Goal: Navigation & Orientation: Find specific page/section

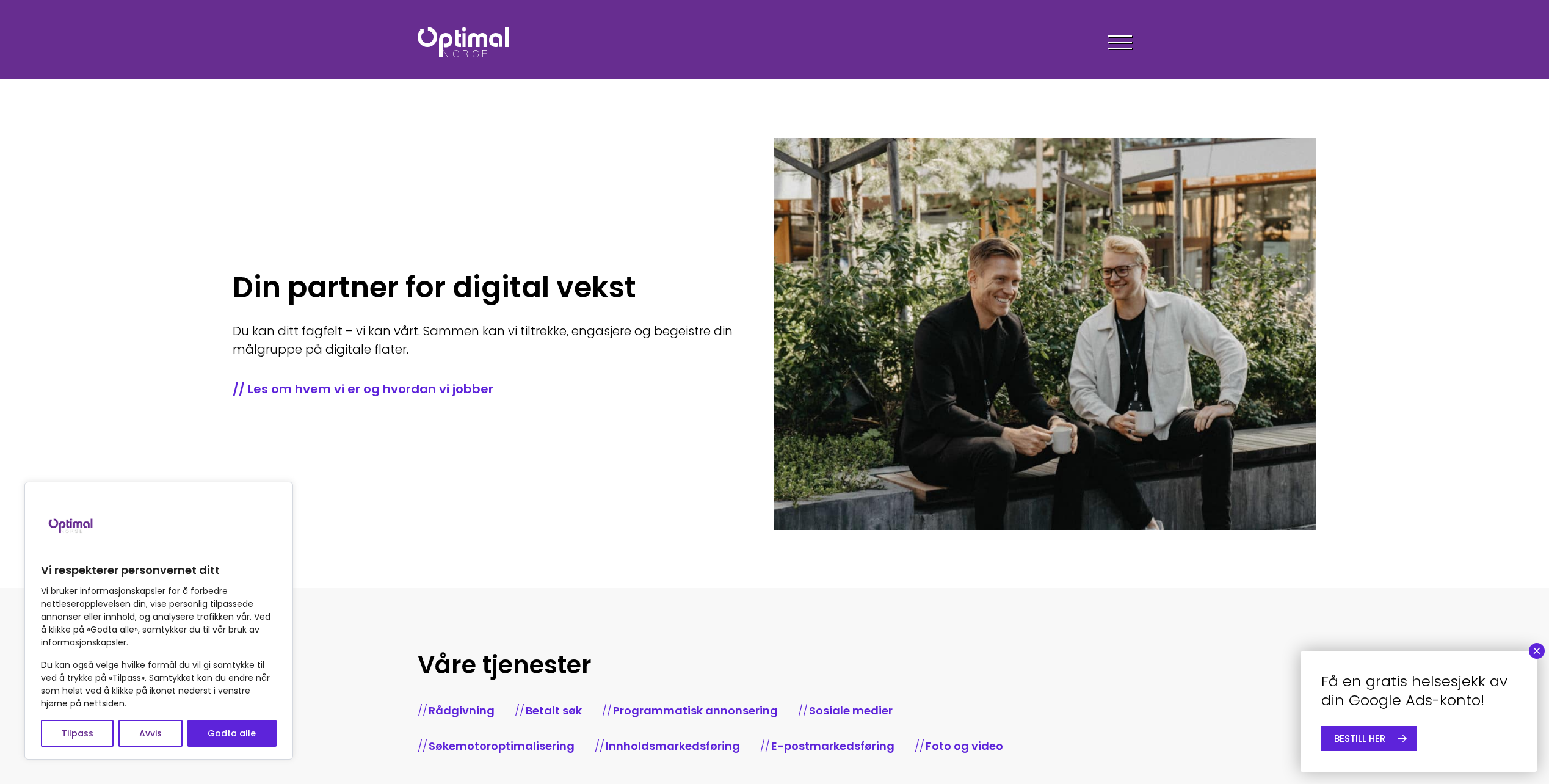
click at [1539, 651] on button "×" at bounding box center [1537, 650] width 15 height 15
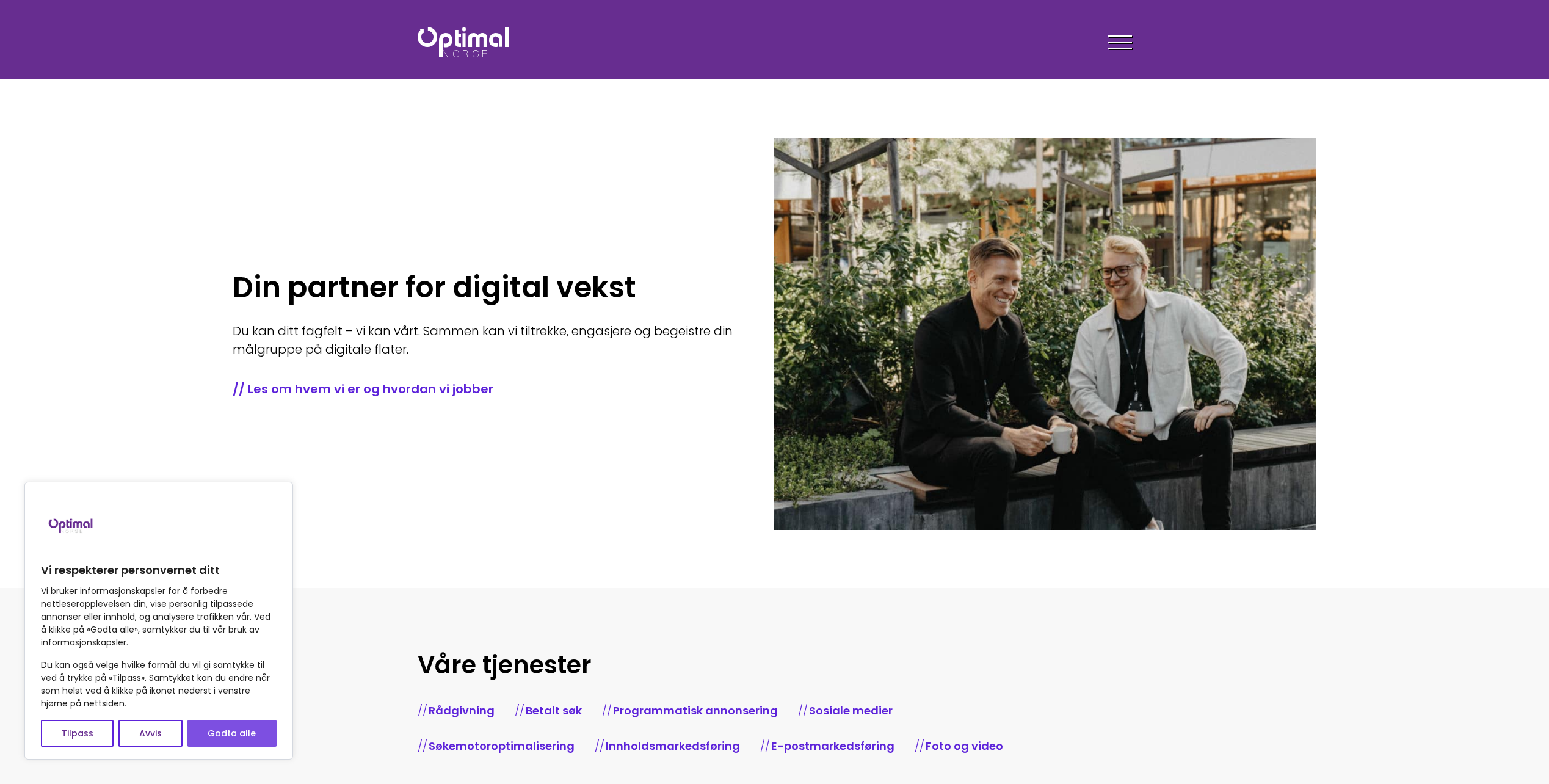
click at [242, 734] on button "Godta alle" at bounding box center [232, 732] width 89 height 27
checkbox input "true"
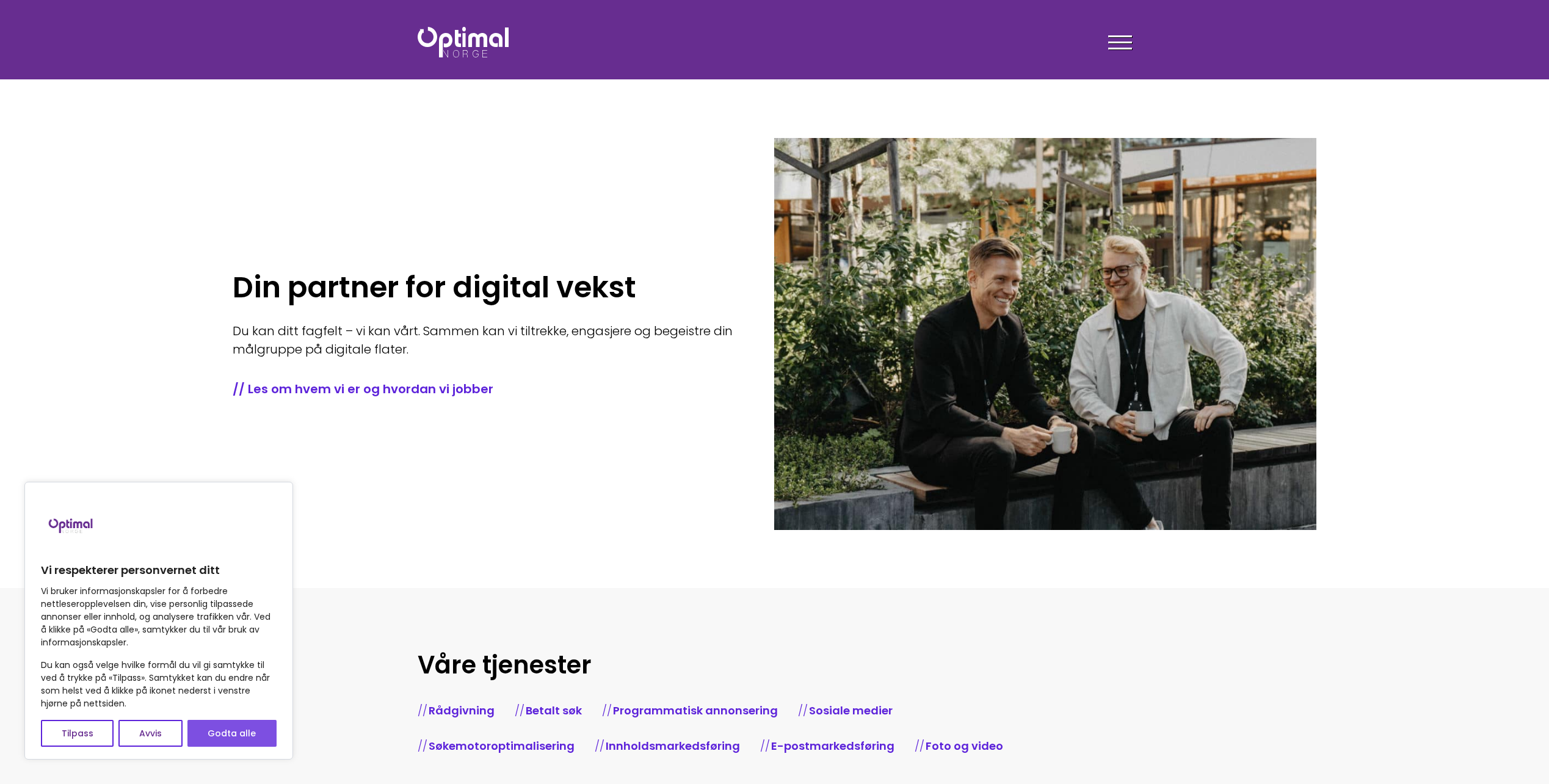
checkbox input "true"
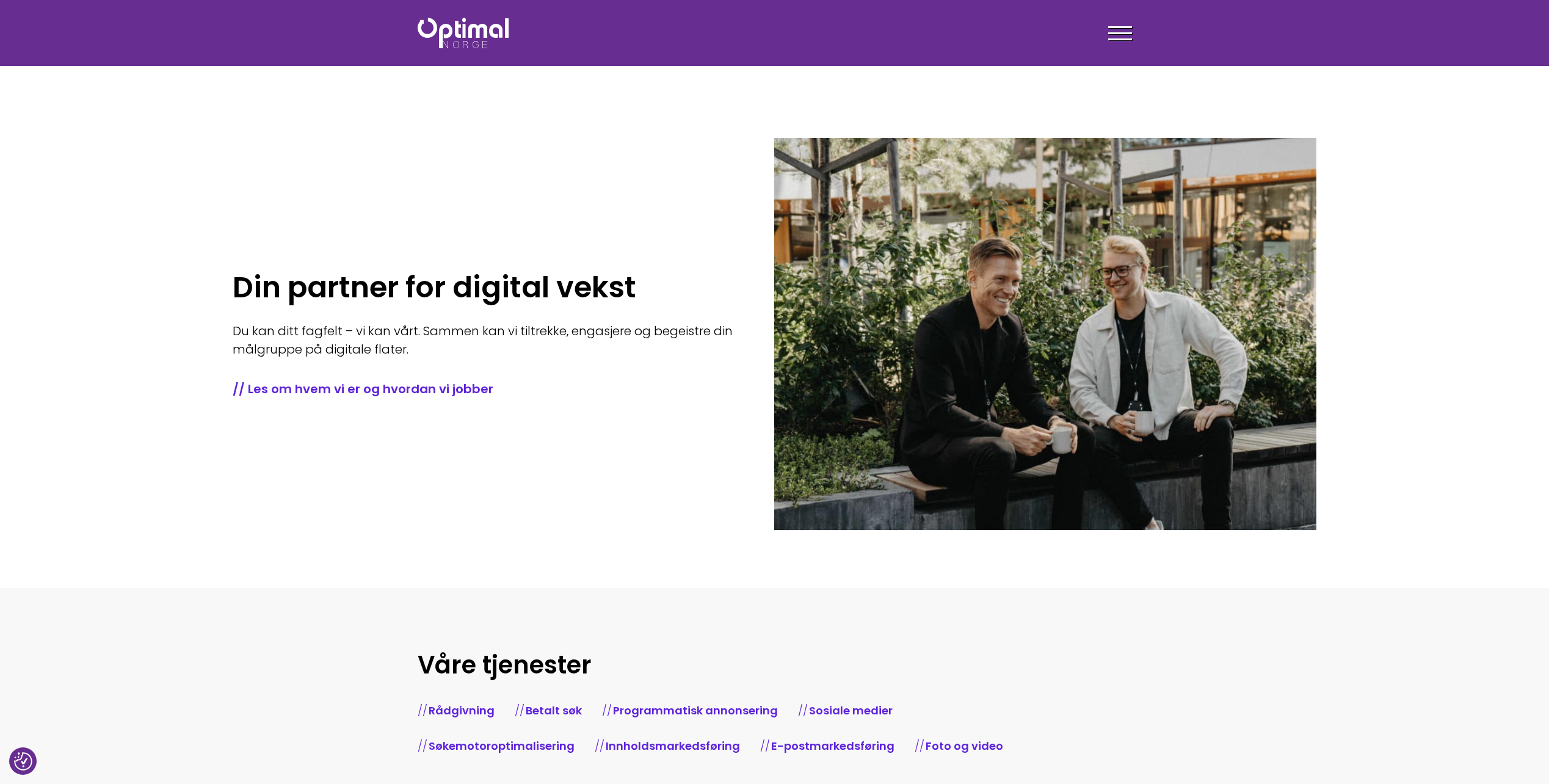
scroll to position [1104, 0]
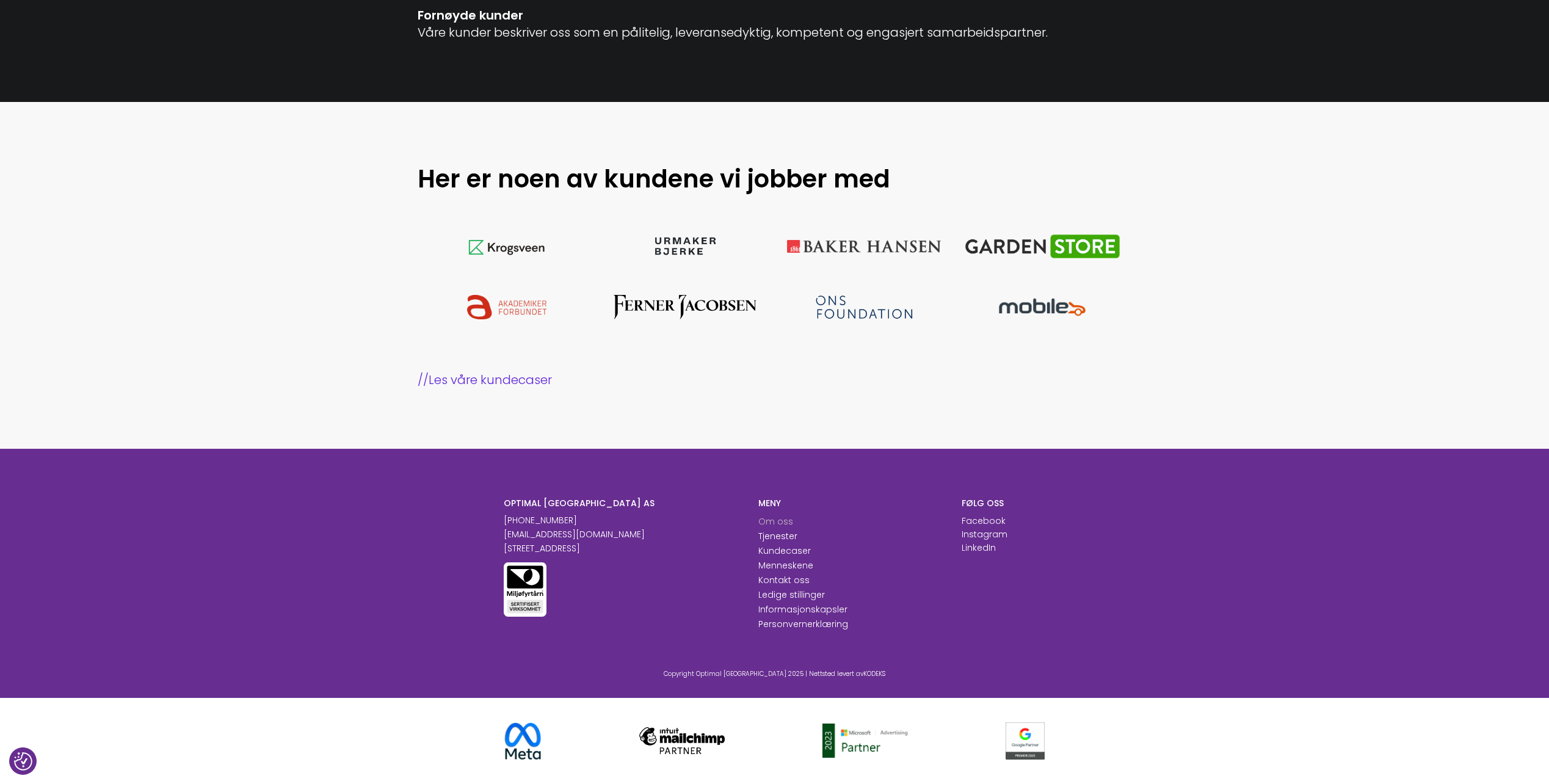
click at [785, 522] on link "Om oss" at bounding box center [776, 521] width 35 height 12
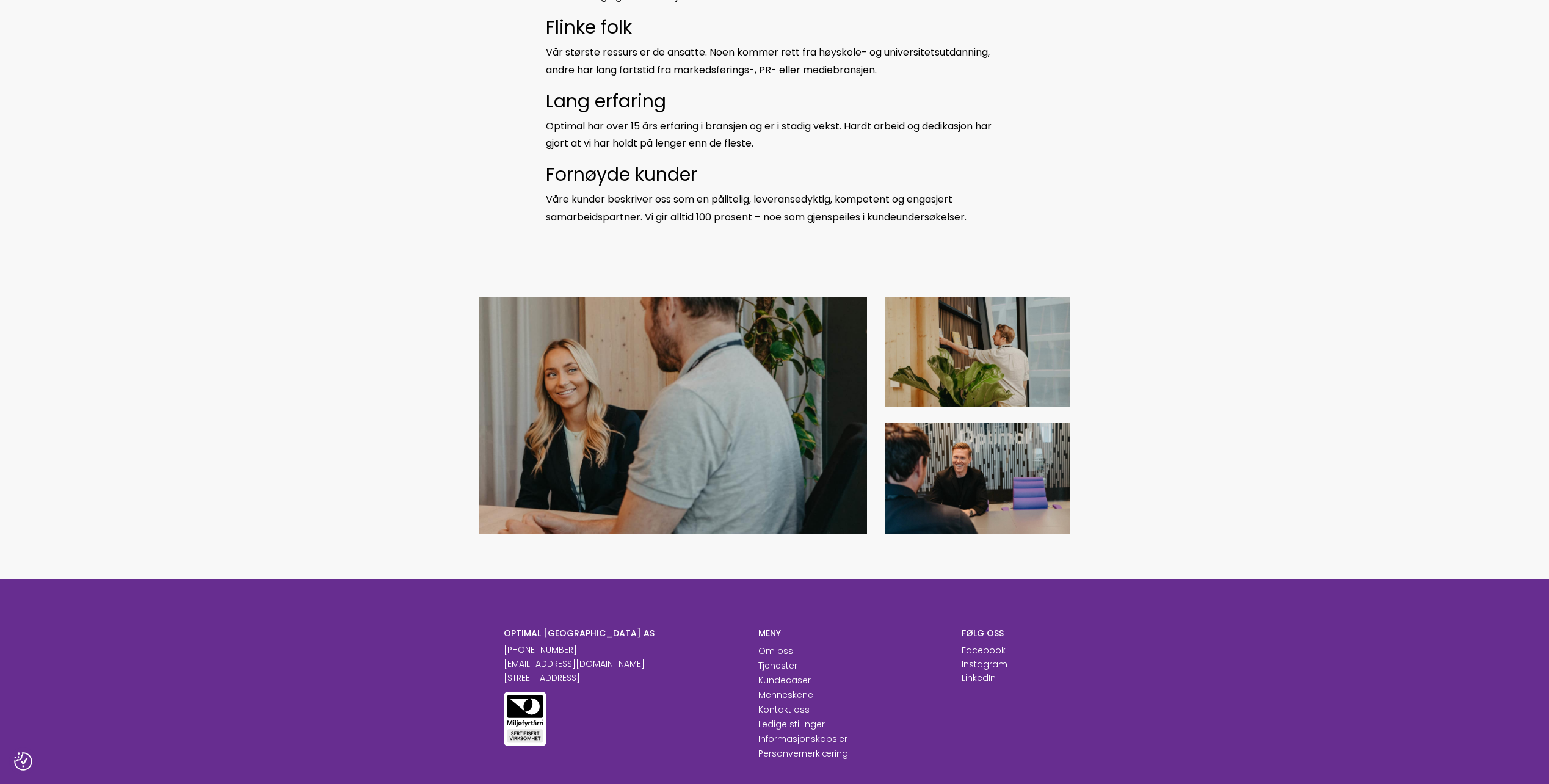
scroll to position [793, 0]
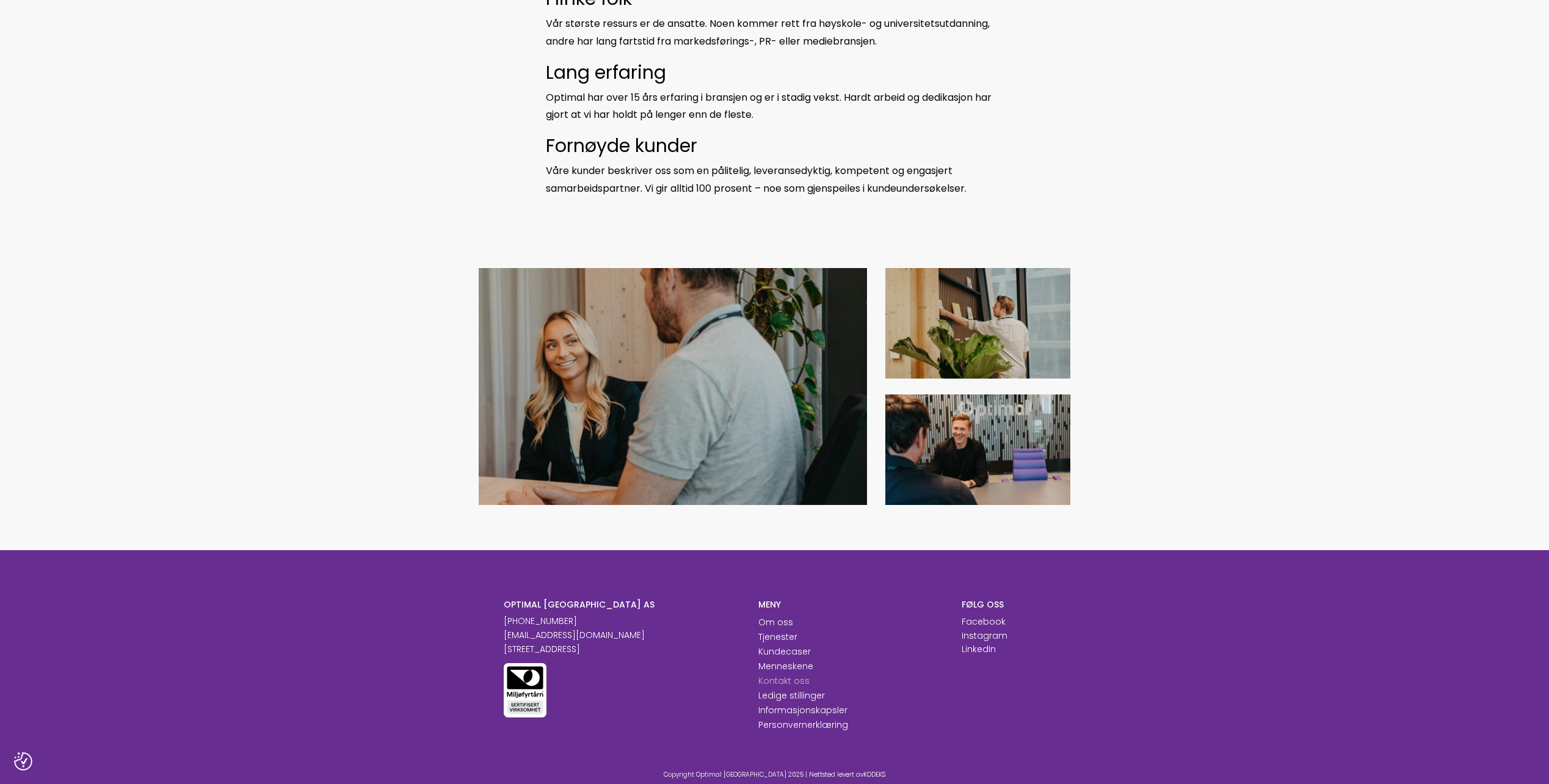
click at [798, 682] on link "Kontakt oss" at bounding box center [784, 680] width 52 height 12
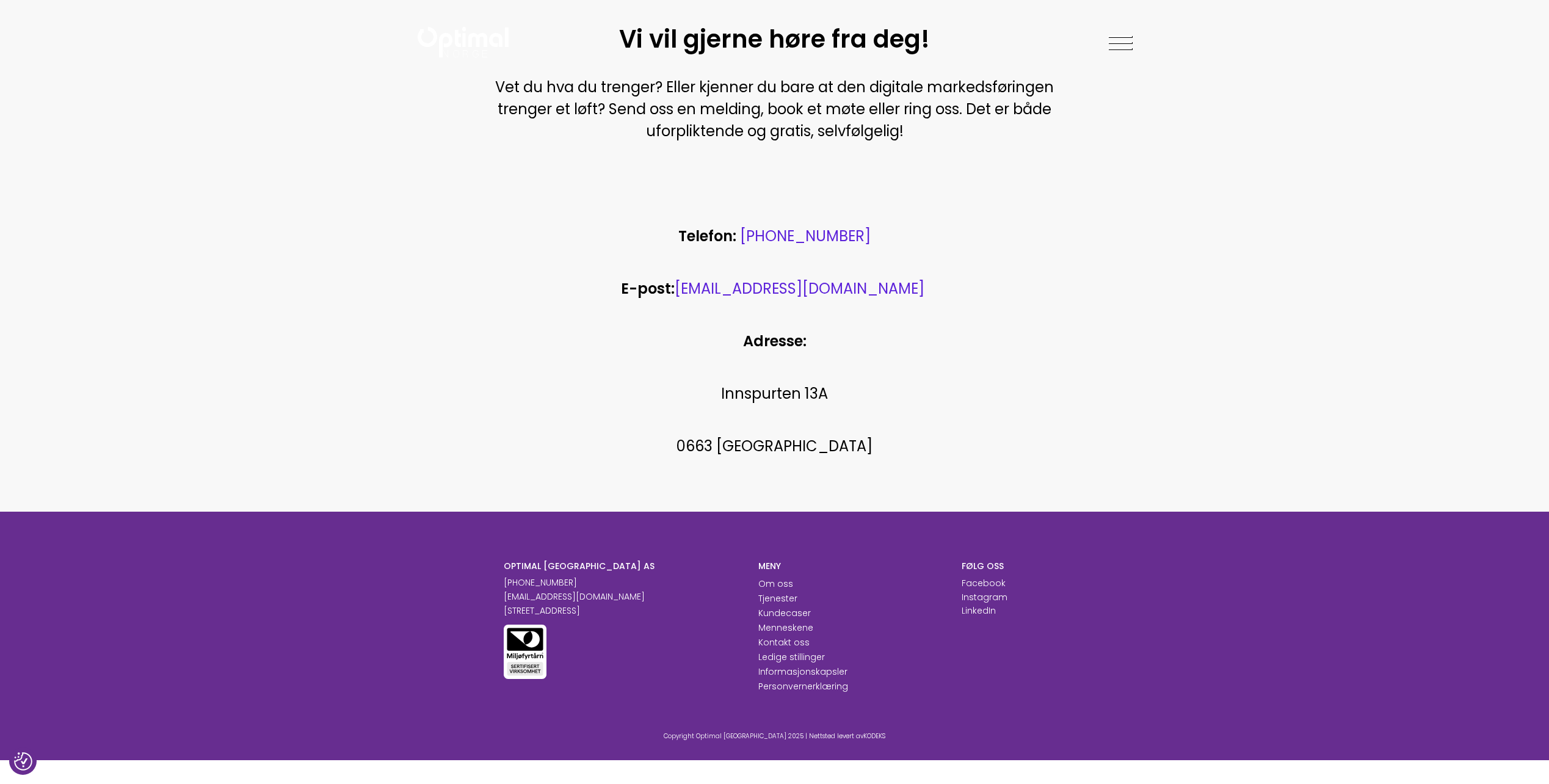
scroll to position [427, 0]
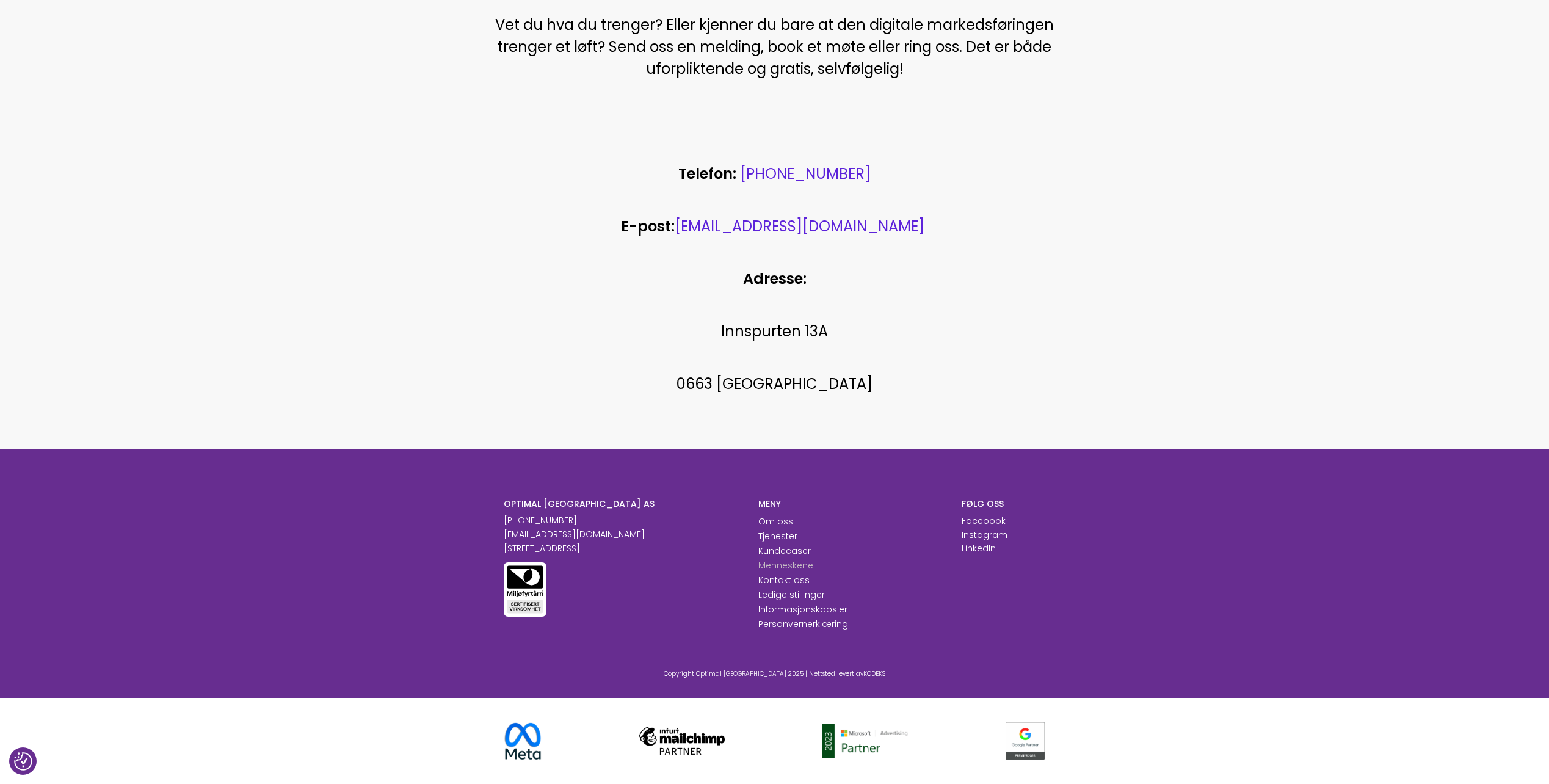
click at [774, 566] on link "Menneskene" at bounding box center [786, 565] width 55 height 12
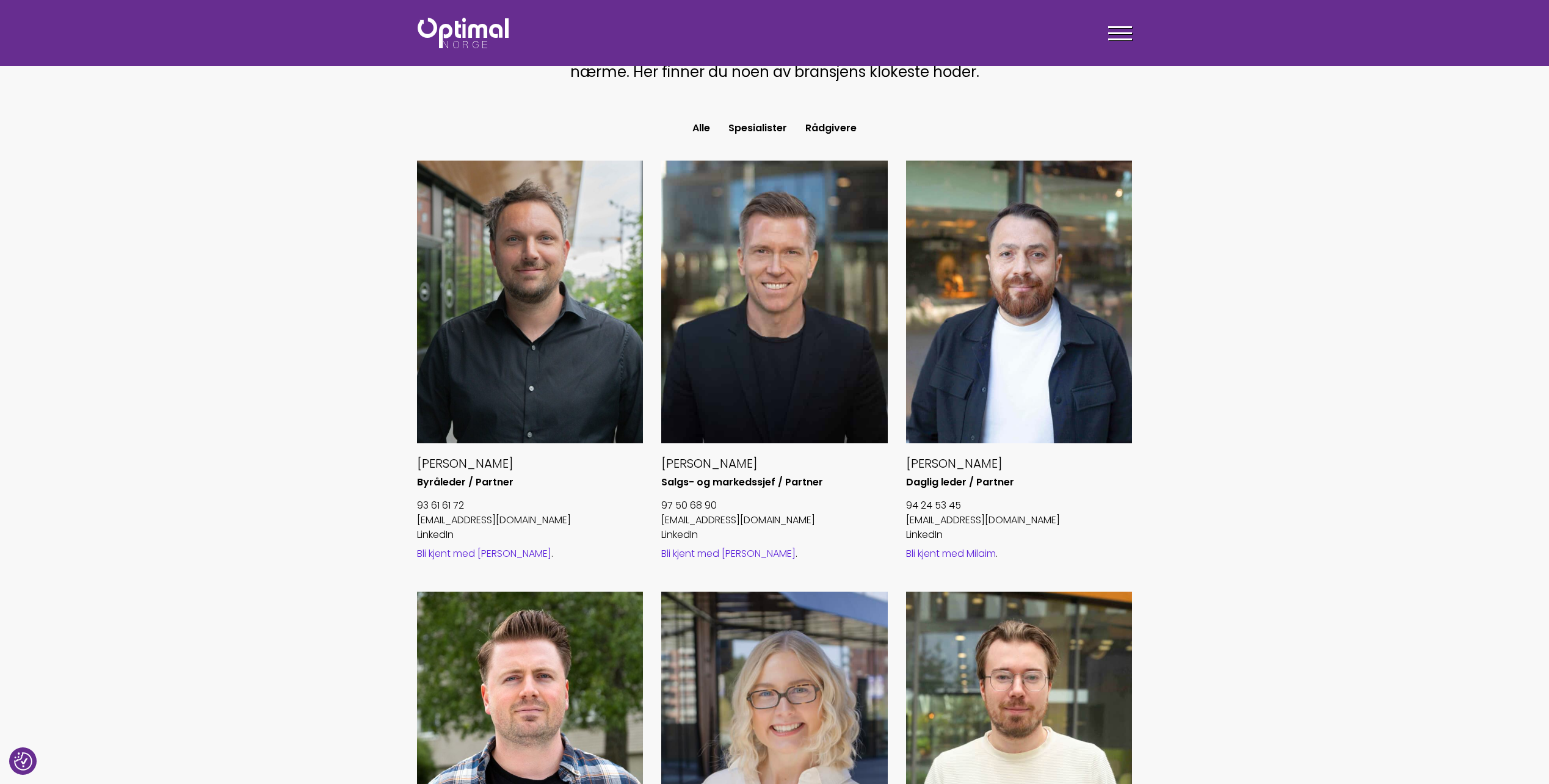
scroll to position [244, 0]
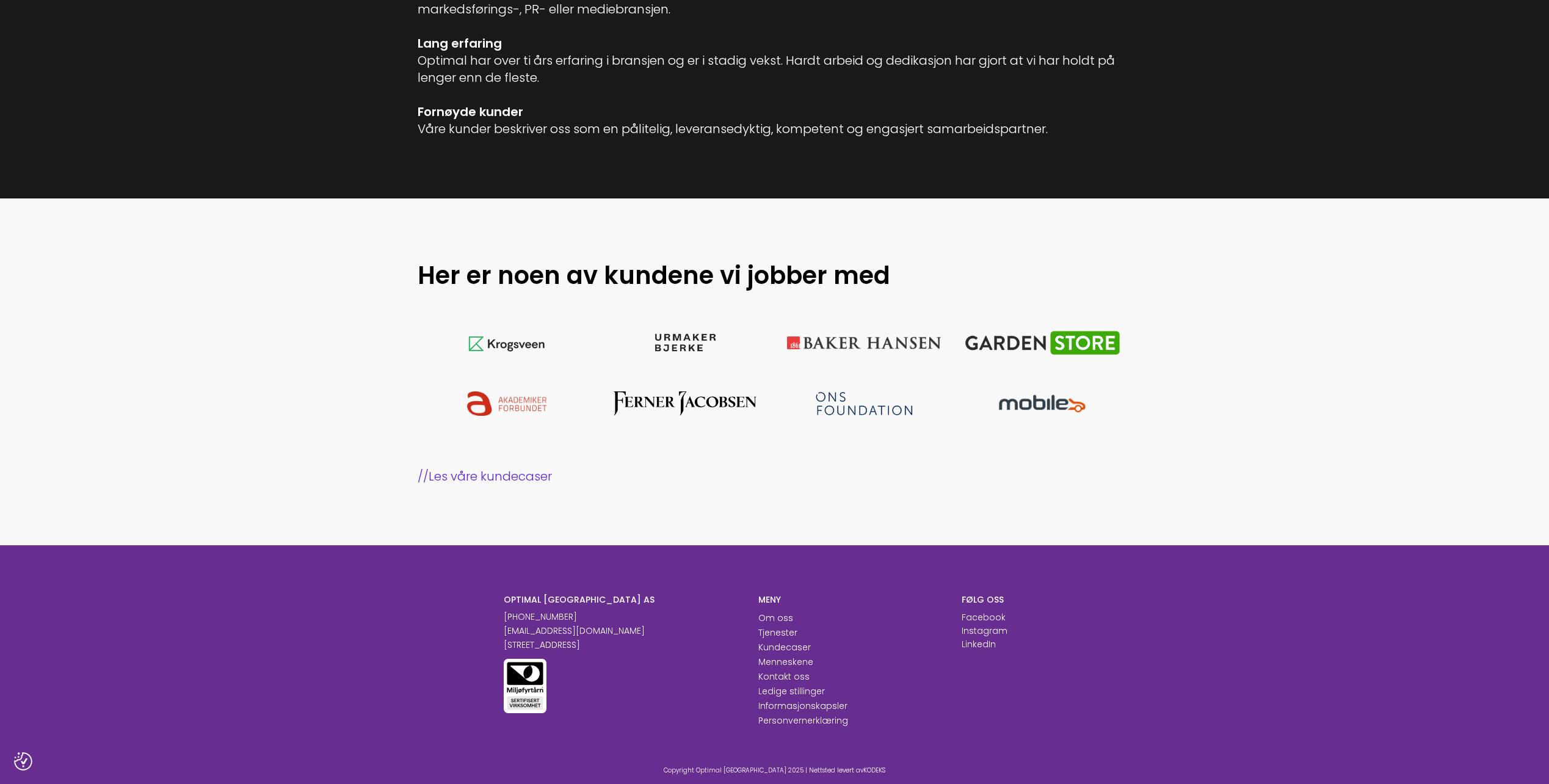
scroll to position [1037, 0]
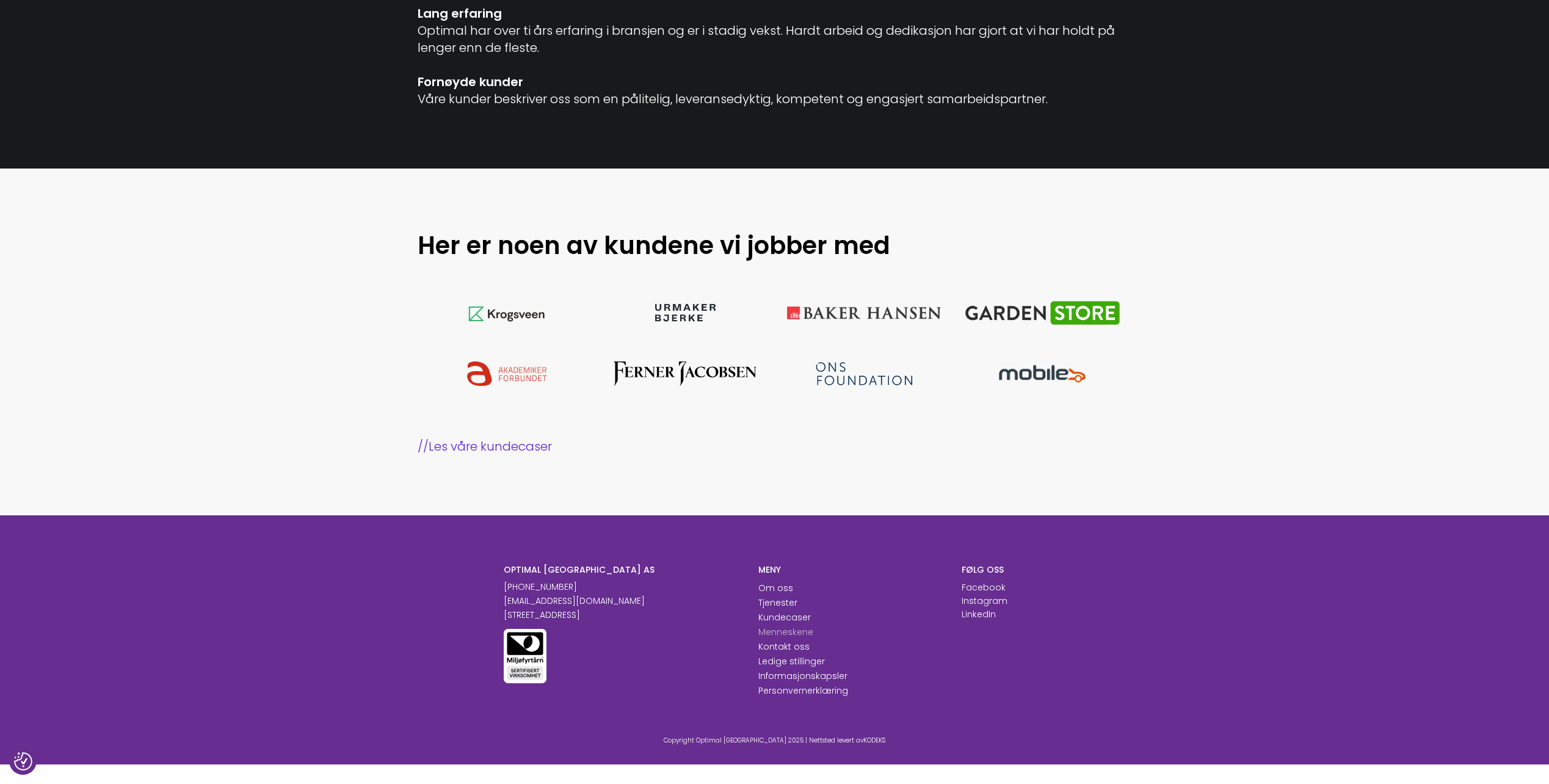
click at [788, 631] on link "Menneskene" at bounding box center [786, 631] width 55 height 12
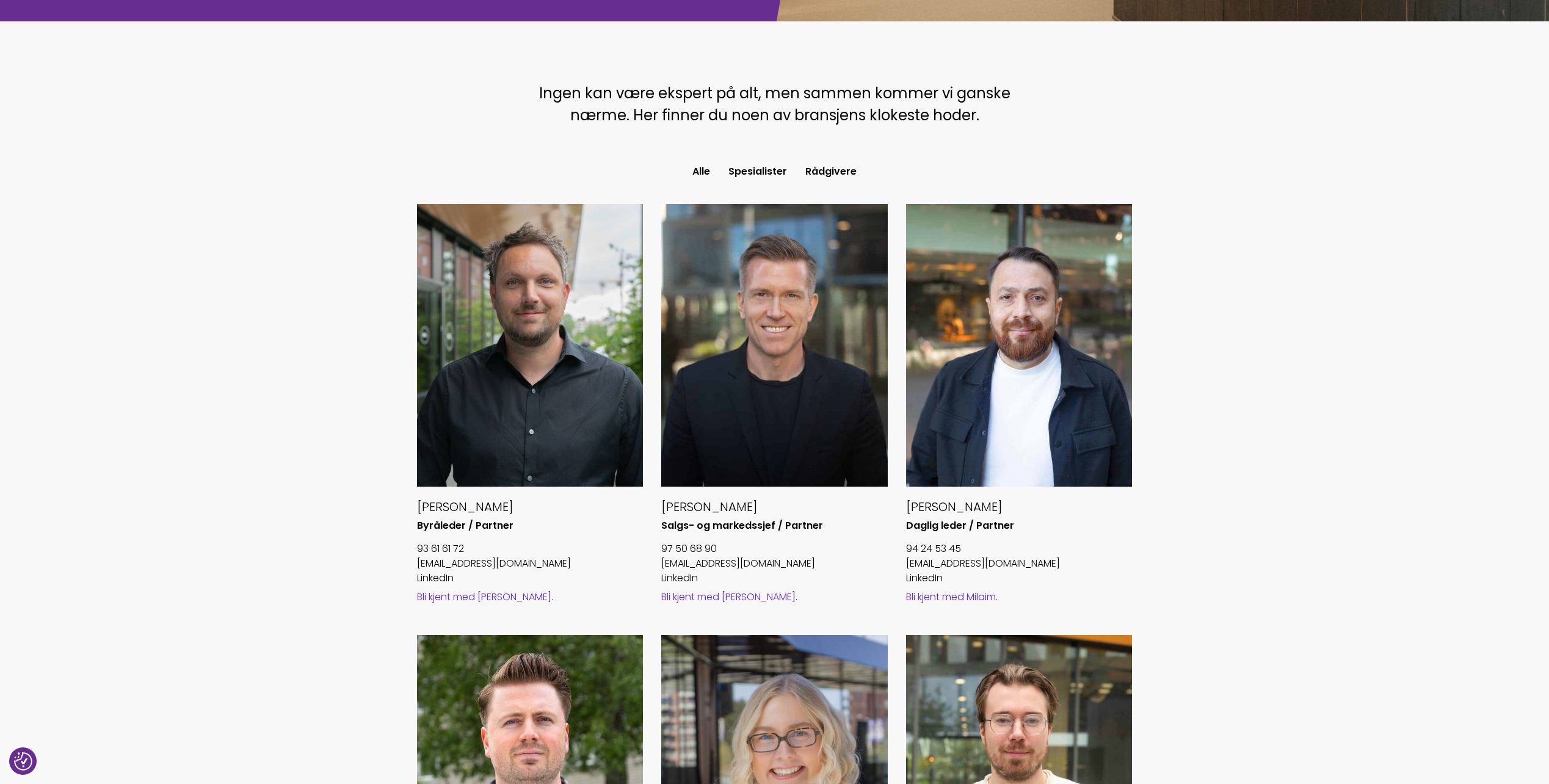
scroll to position [489, 0]
